Goal: Check status: Check status

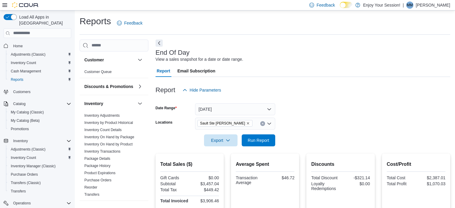
scroll to position [4, 0]
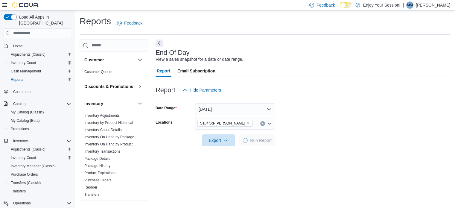
scroll to position [4, 0]
